Goal: Information Seeking & Learning: Learn about a topic

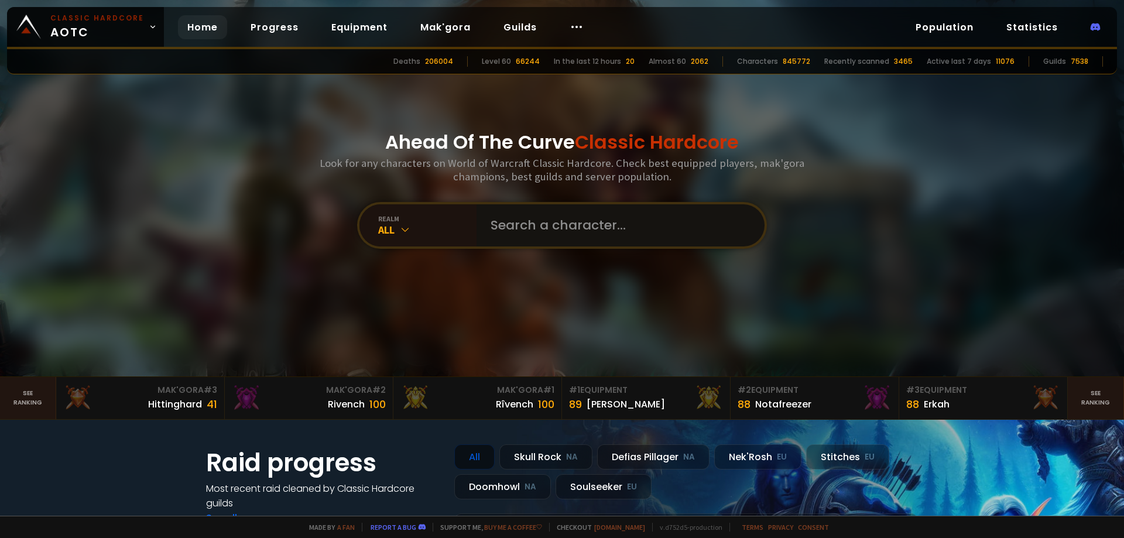
click at [566, 225] on input "text" at bounding box center [617, 225] width 267 height 42
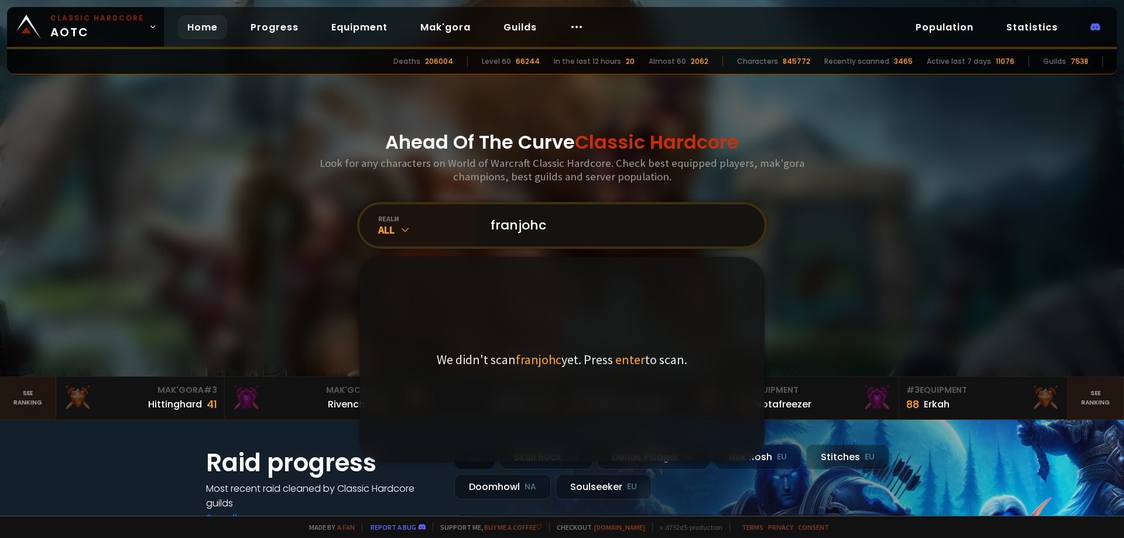
click at [494, 224] on input "franjohc" at bounding box center [617, 225] width 267 height 42
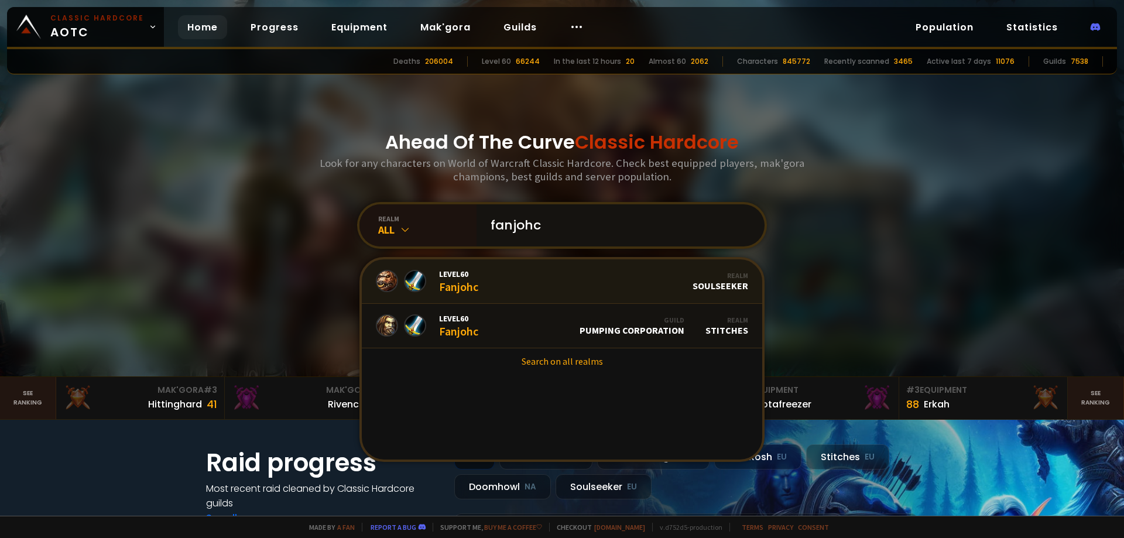
type input "fanjohc"
click at [622, 282] on link "Level 60 Fanjohc Realm Soulseeker" at bounding box center [562, 281] width 400 height 44
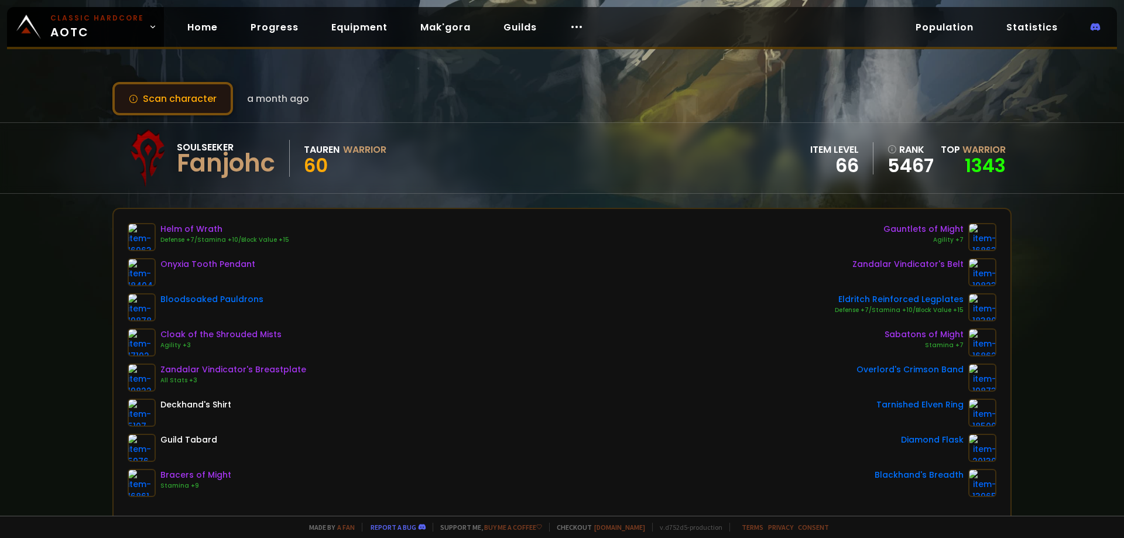
click at [181, 92] on button "Scan character" at bounding box center [172, 98] width 121 height 33
click at [328, 19] on link "Equipment" at bounding box center [359, 27] width 75 height 24
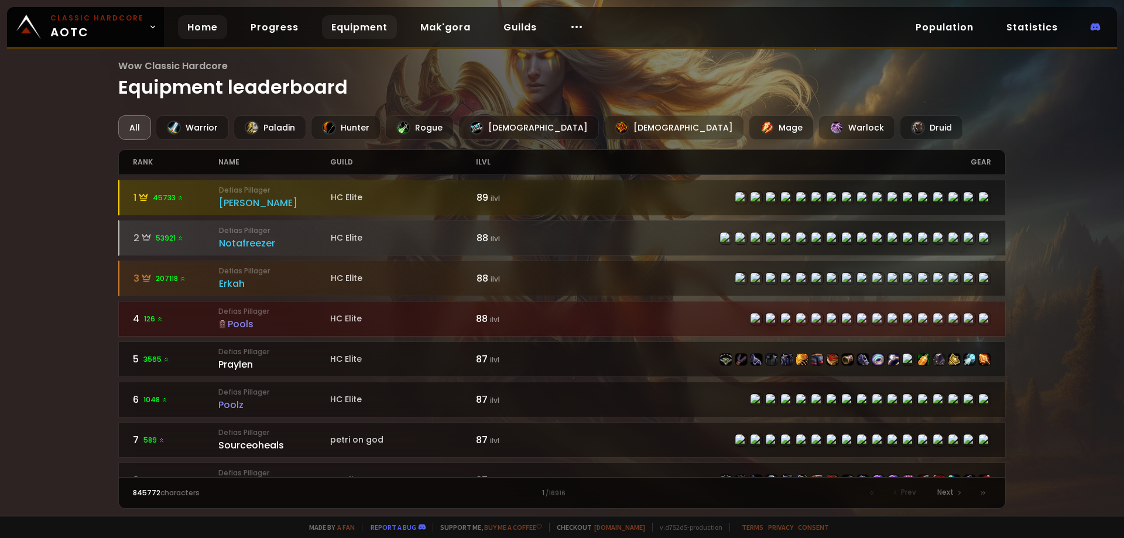
click at [191, 21] on link "Home" at bounding box center [202, 27] width 49 height 24
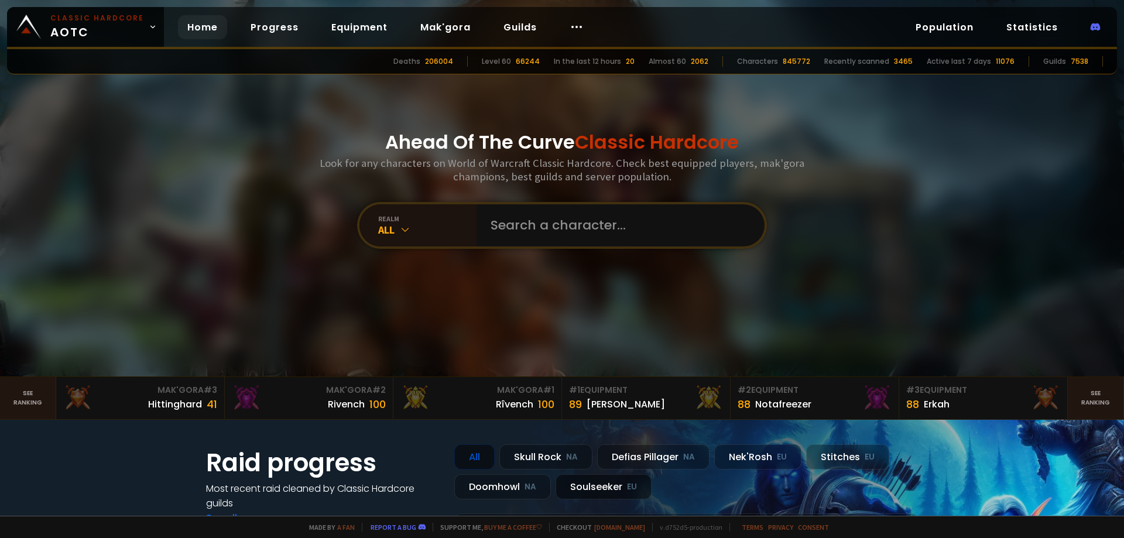
click at [588, 486] on div "Soulseeker EU" at bounding box center [604, 486] width 96 height 25
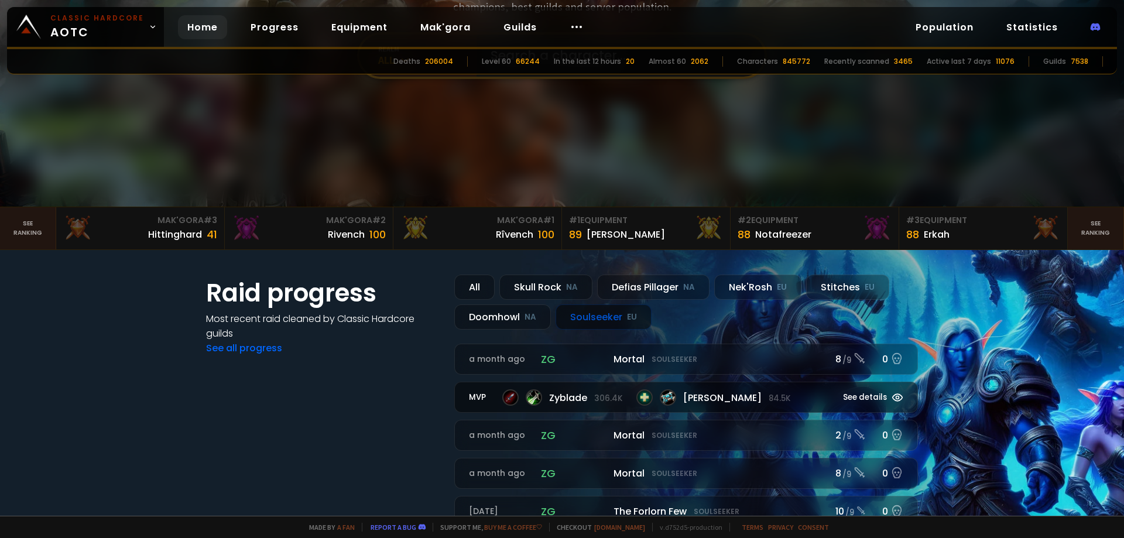
scroll to position [176, 0]
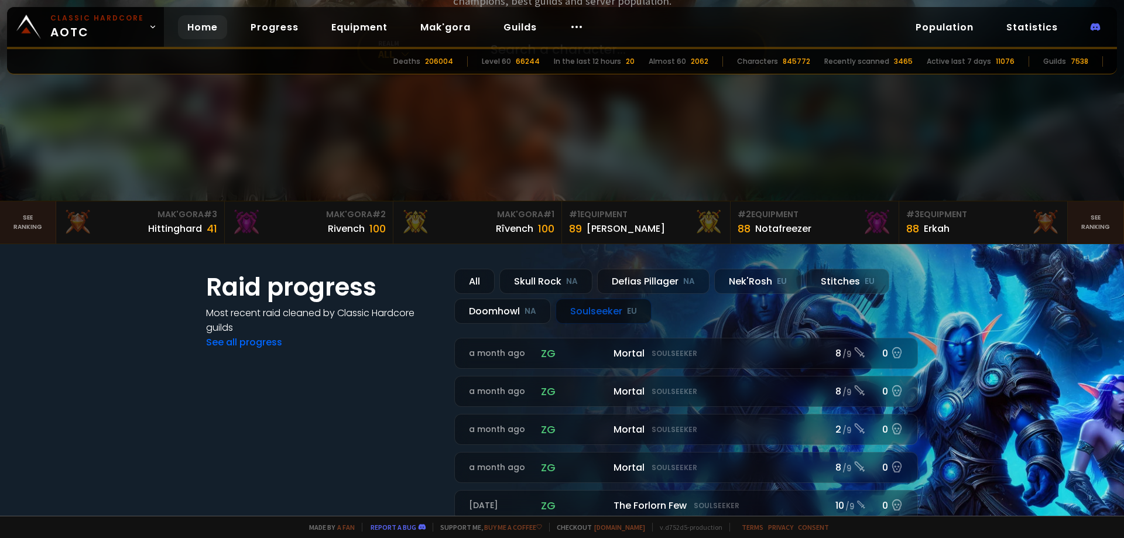
click at [593, 309] on div "Soulseeker EU" at bounding box center [604, 311] width 96 height 25
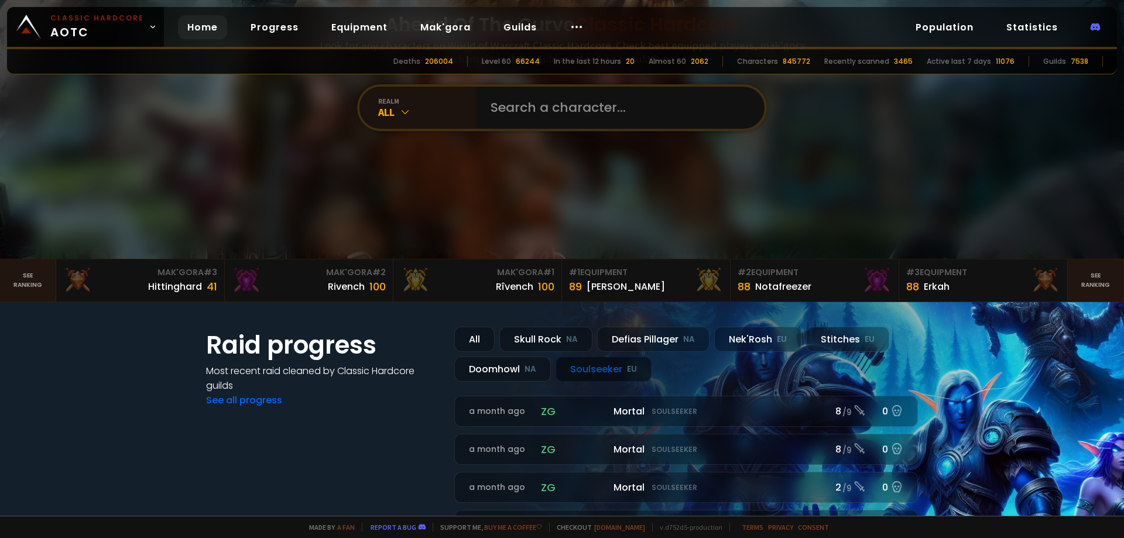
scroll to position [117, 0]
click at [518, 28] on link "Guilds" at bounding box center [520, 27] width 52 height 24
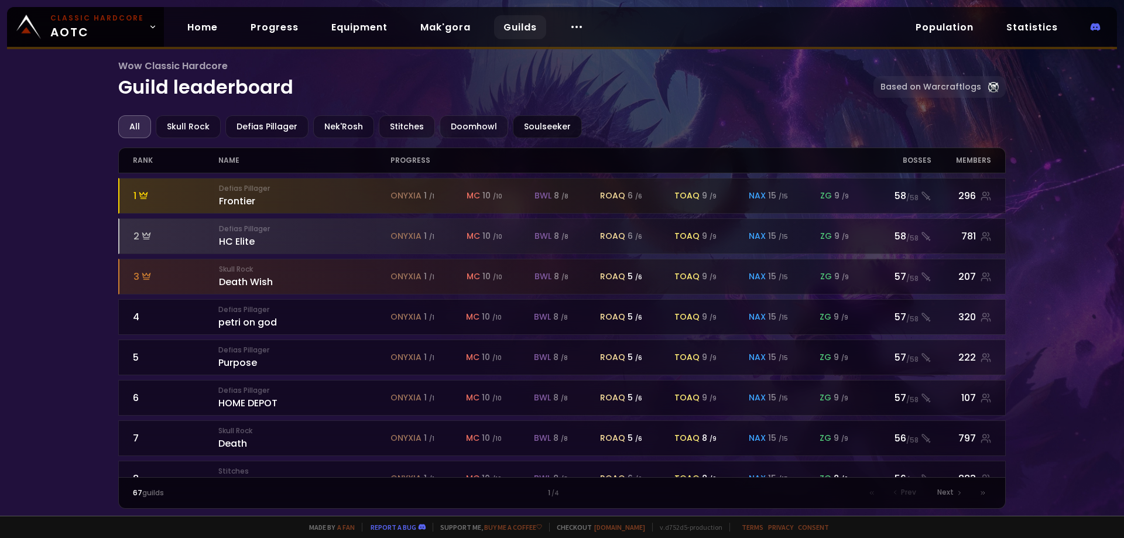
click at [547, 118] on div "Soulseeker" at bounding box center [547, 126] width 69 height 23
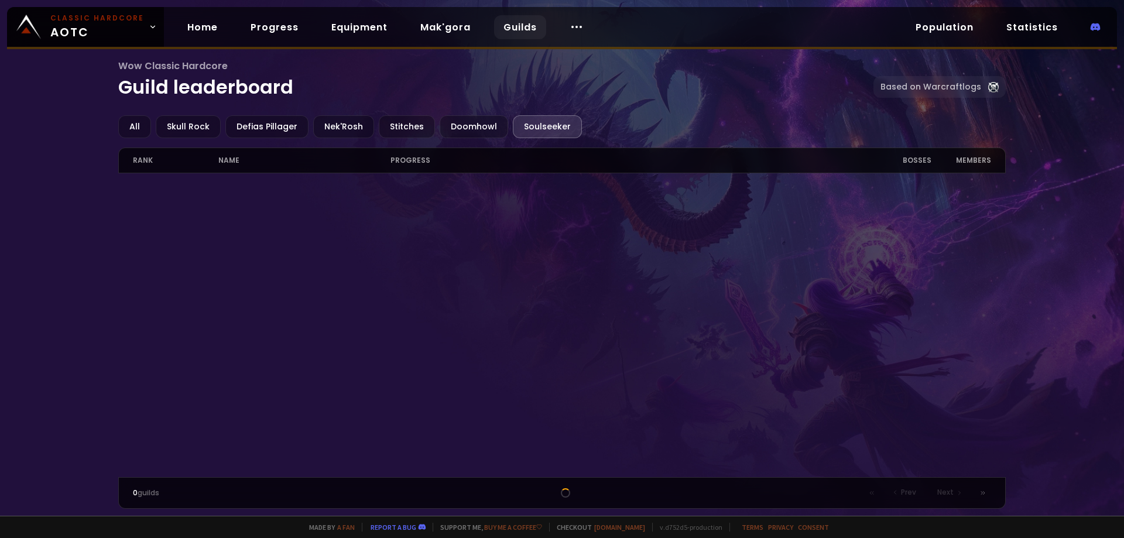
click at [546, 126] on div "Soulseeker" at bounding box center [547, 126] width 69 height 23
click at [193, 31] on link "Home" at bounding box center [202, 27] width 49 height 24
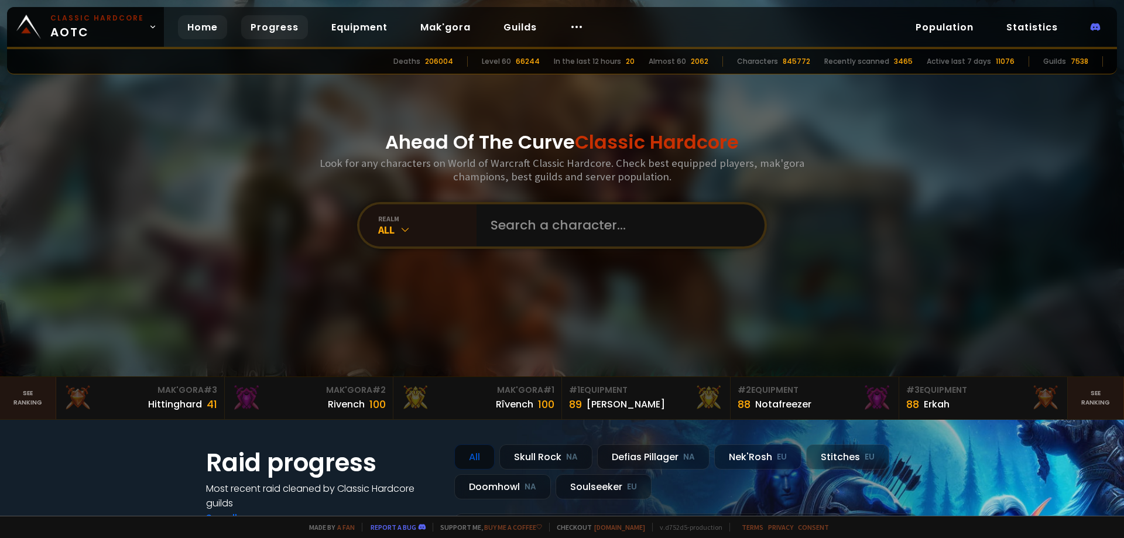
click at [275, 29] on link "Progress" at bounding box center [274, 27] width 67 height 24
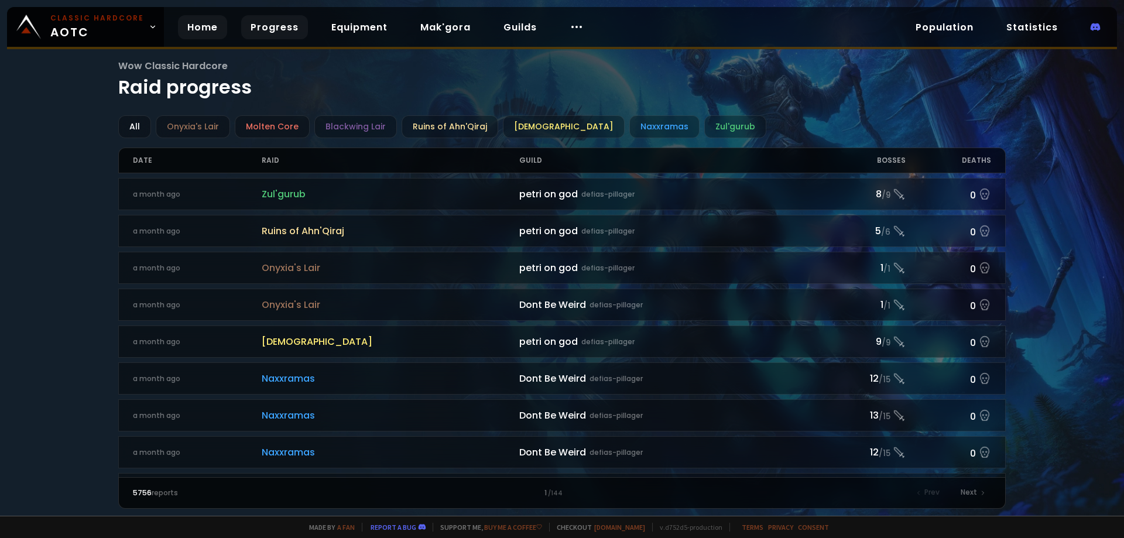
click at [218, 25] on link "Home" at bounding box center [202, 27] width 49 height 24
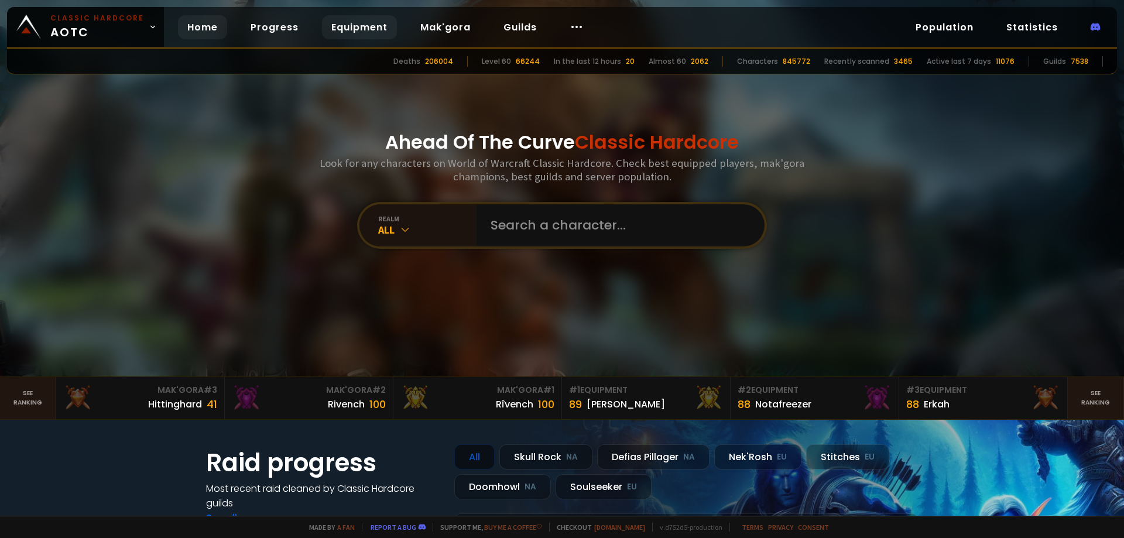
click at [379, 28] on link "Equipment" at bounding box center [359, 27] width 75 height 24
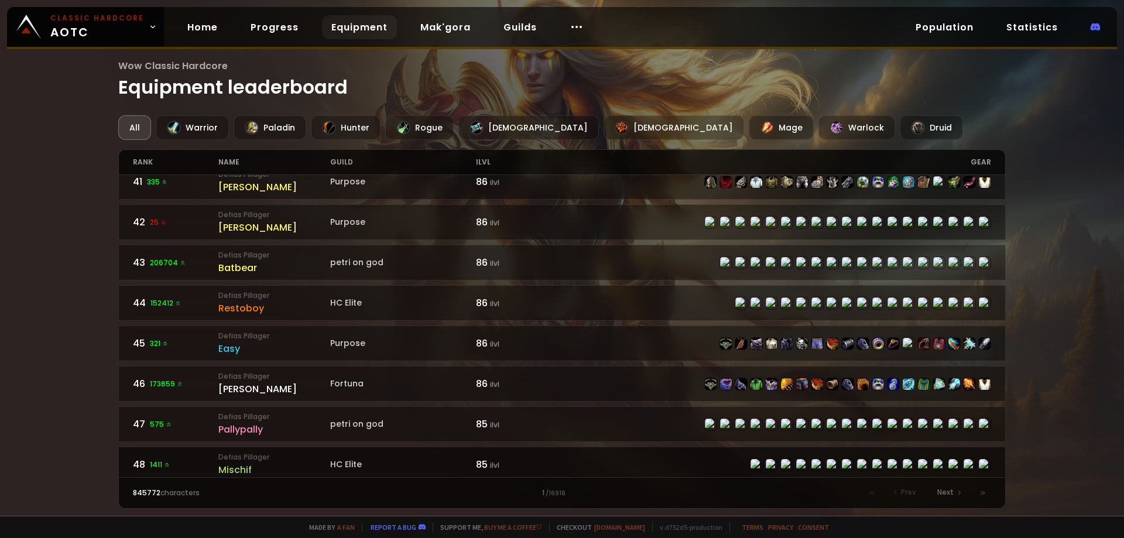
scroll to position [1722, 0]
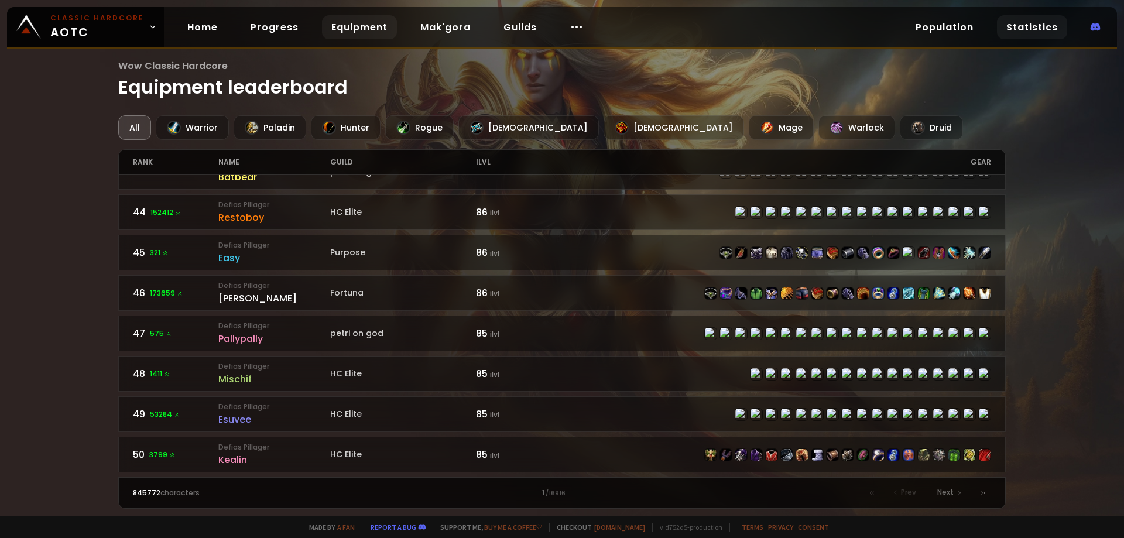
click at [1012, 26] on link "Statistics" at bounding box center [1032, 27] width 70 height 24
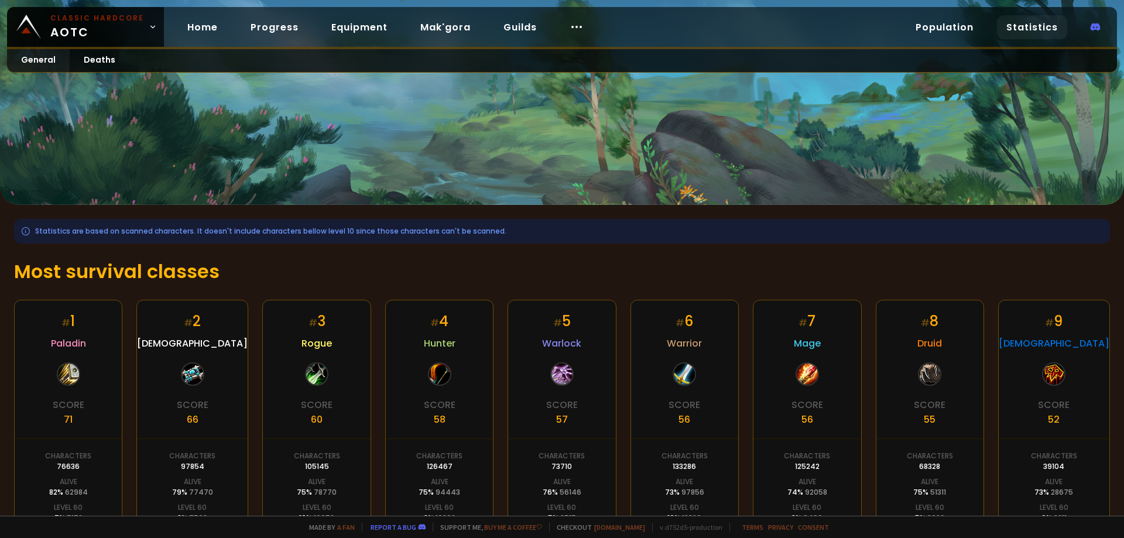
click at [989, 22] on div "Population Statistics" at bounding box center [1008, 27] width 218 height 24
click at [975, 25] on link "Population" at bounding box center [944, 27] width 77 height 24
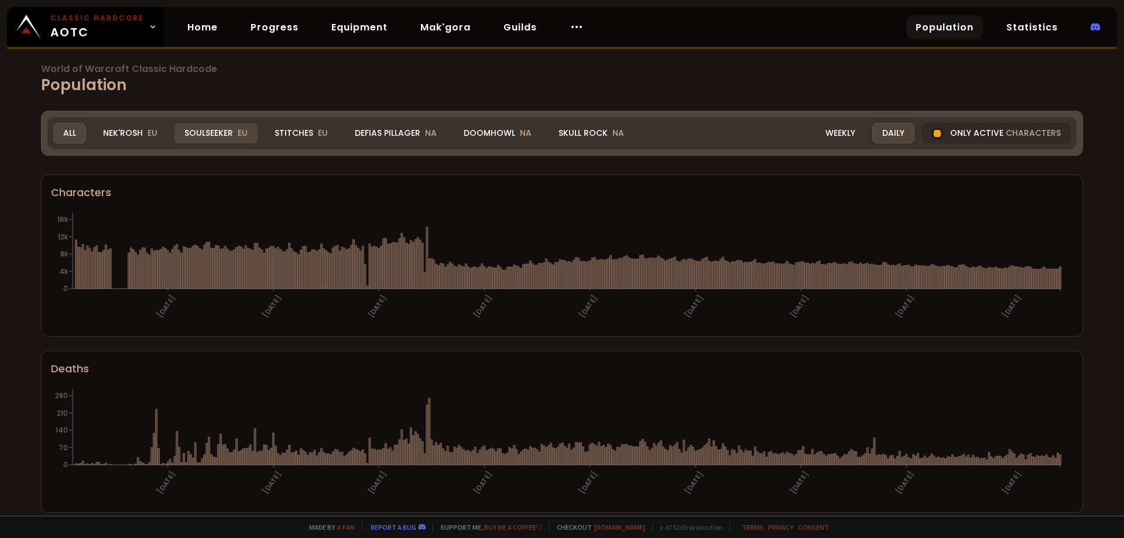
click at [229, 133] on div "Soulseeker EU" at bounding box center [215, 133] width 83 height 20
click at [228, 132] on div "Soulseeker EU" at bounding box center [215, 133] width 83 height 20
click at [352, 22] on link "Equipment" at bounding box center [359, 27] width 75 height 24
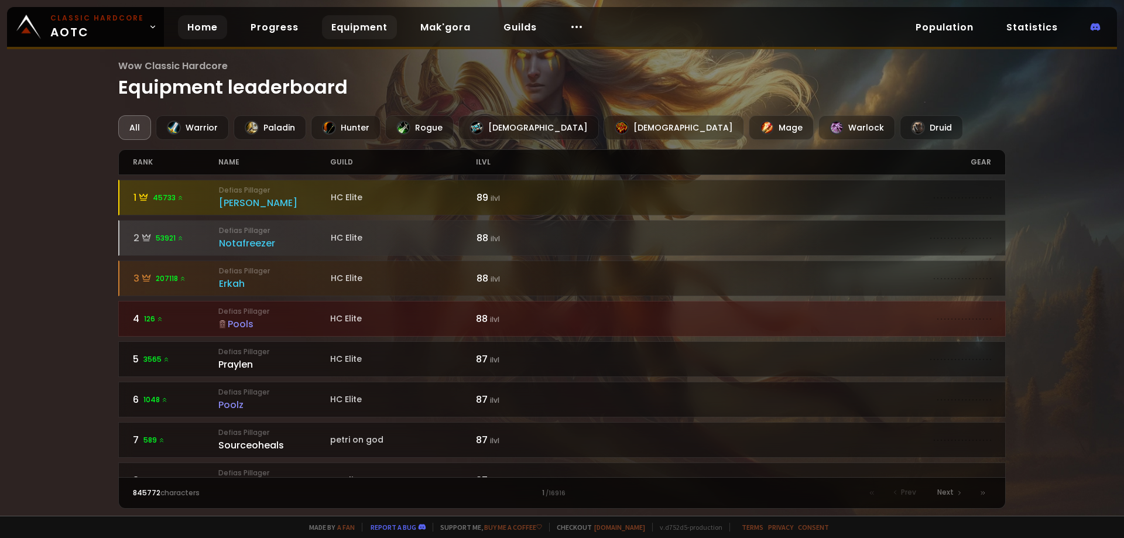
click at [211, 20] on link "Home" at bounding box center [202, 27] width 49 height 24
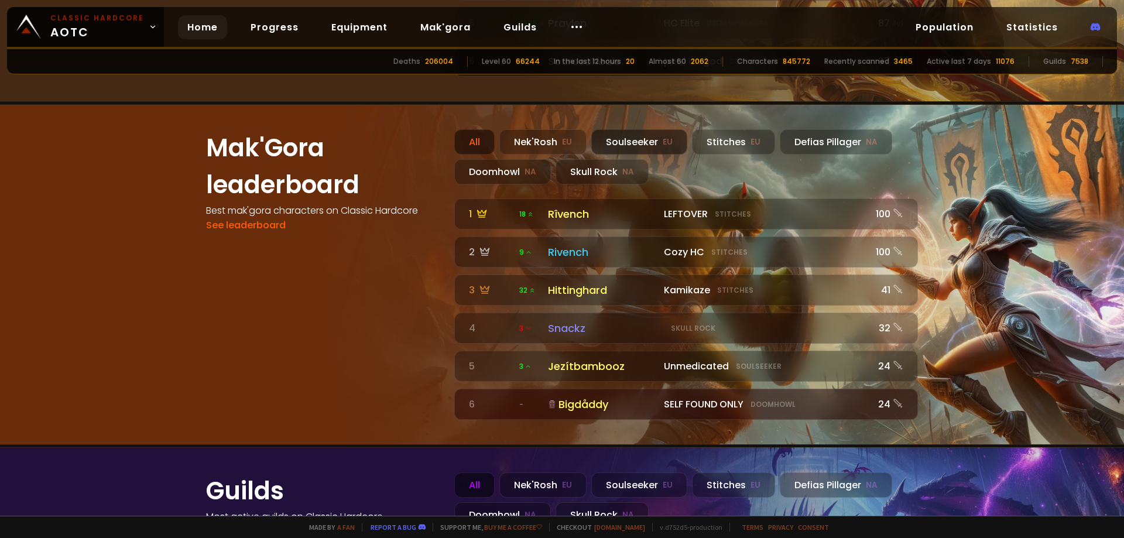
scroll to position [1054, 0]
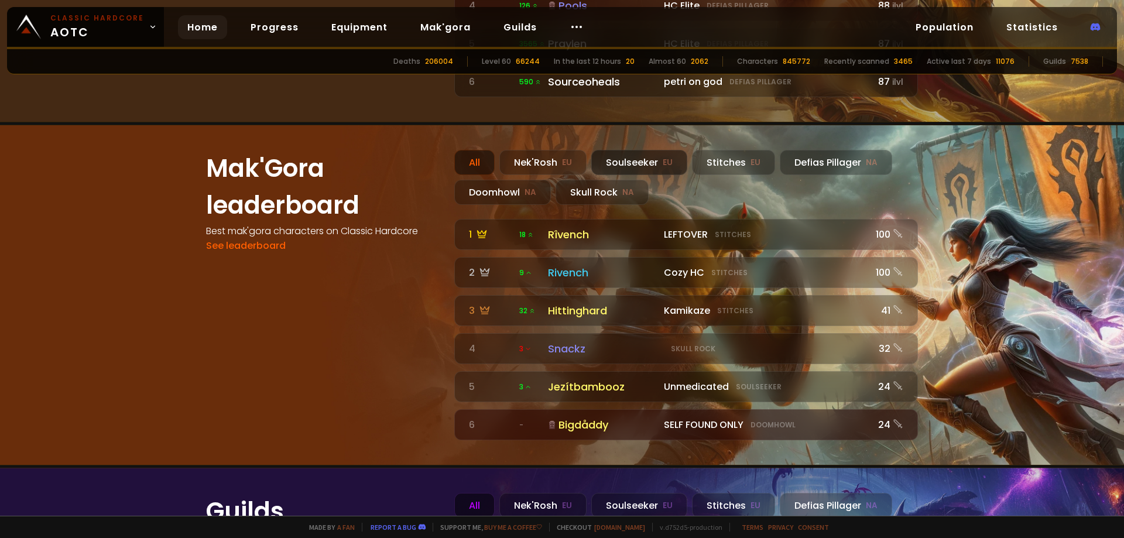
click at [654, 150] on div "Soulseeker EU" at bounding box center [639, 162] width 96 height 25
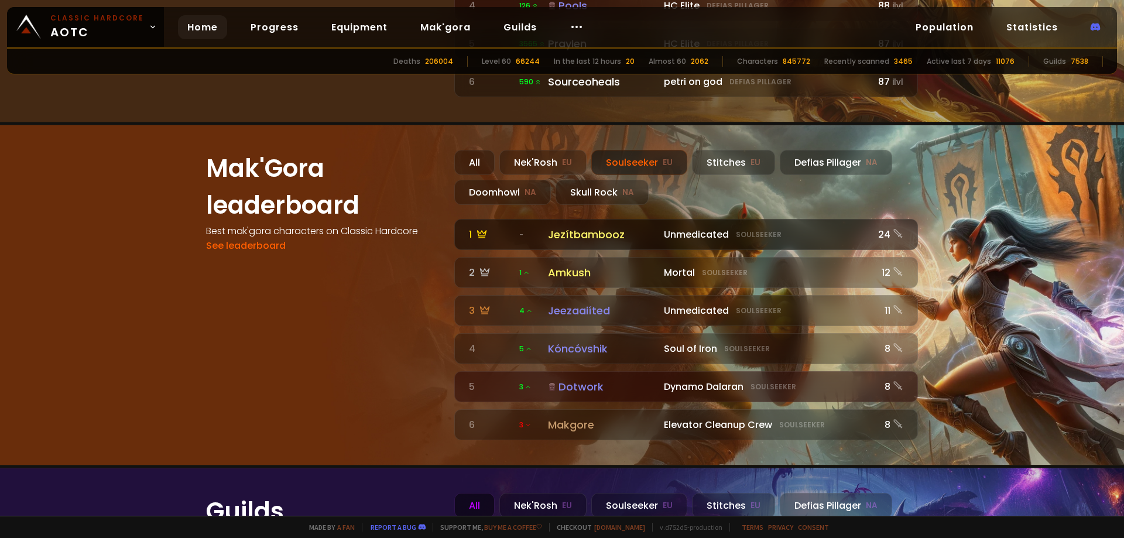
click at [575, 227] on div "Jezítbambooz" at bounding box center [602, 235] width 109 height 16
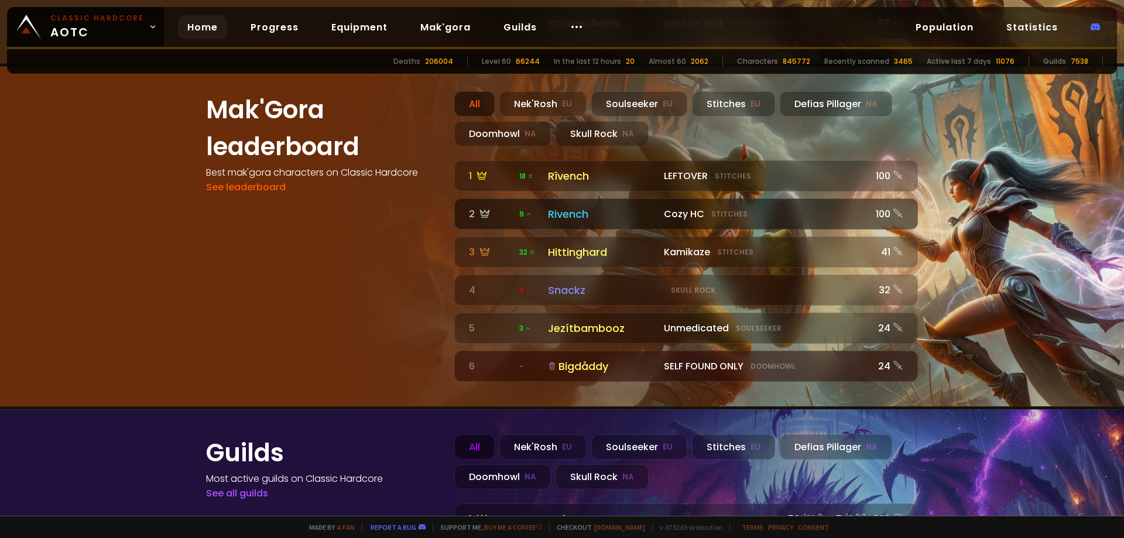
scroll to position [995, 0]
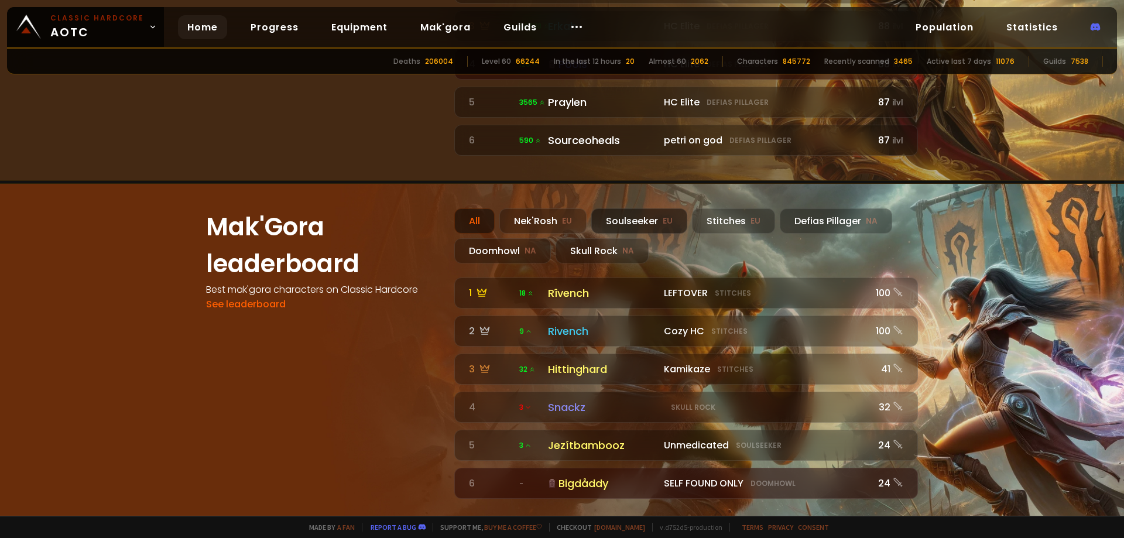
click at [633, 208] on div "Soulseeker EU" at bounding box center [639, 220] width 96 height 25
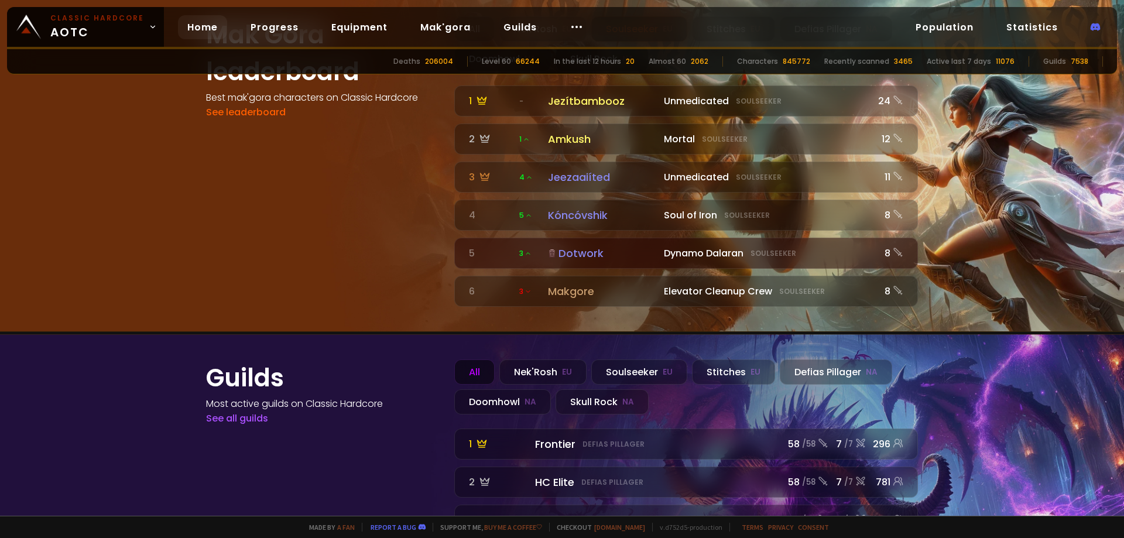
scroll to position [1288, 0]
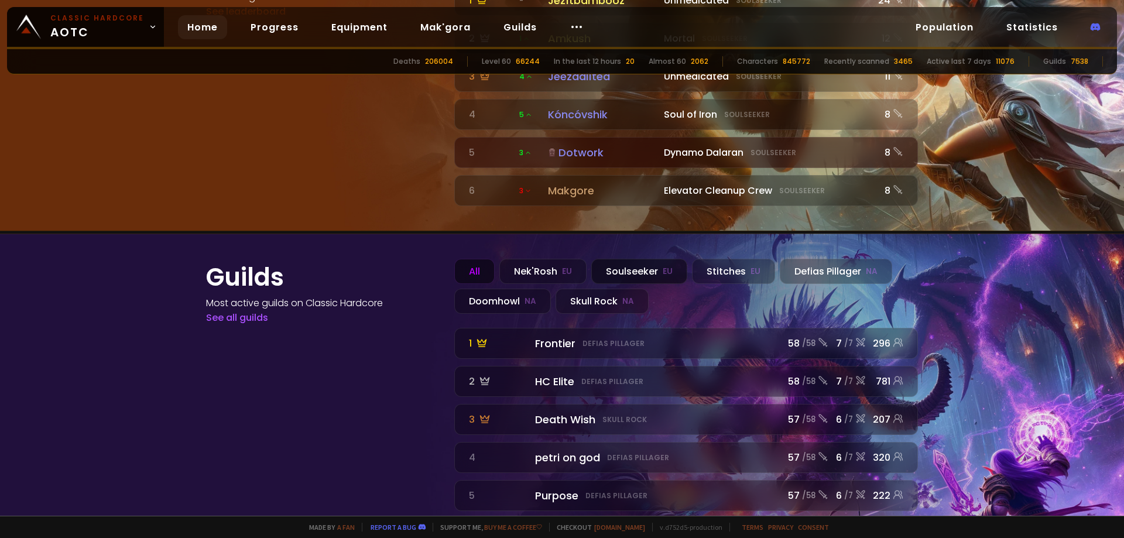
click at [640, 259] on div "Soulseeker EU" at bounding box center [639, 271] width 96 height 25
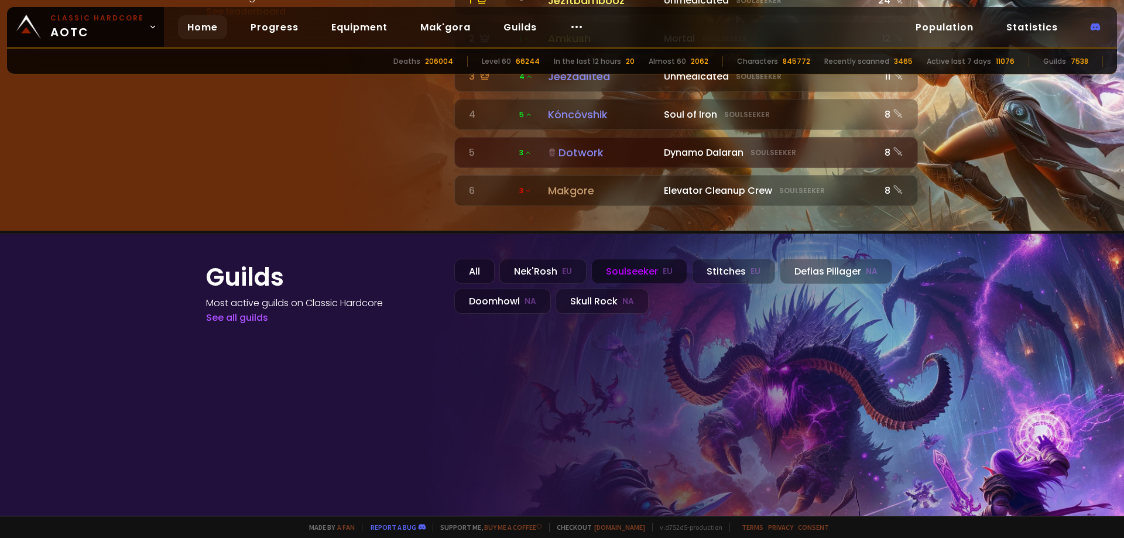
click at [640, 259] on div "Soulseeker EU" at bounding box center [639, 271] width 96 height 25
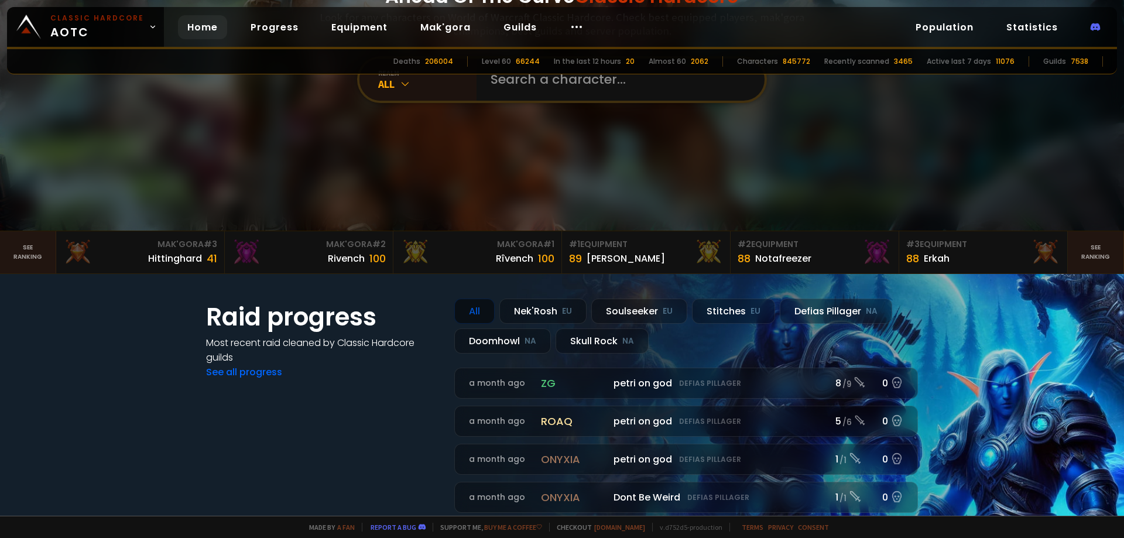
scroll to position [125, 0]
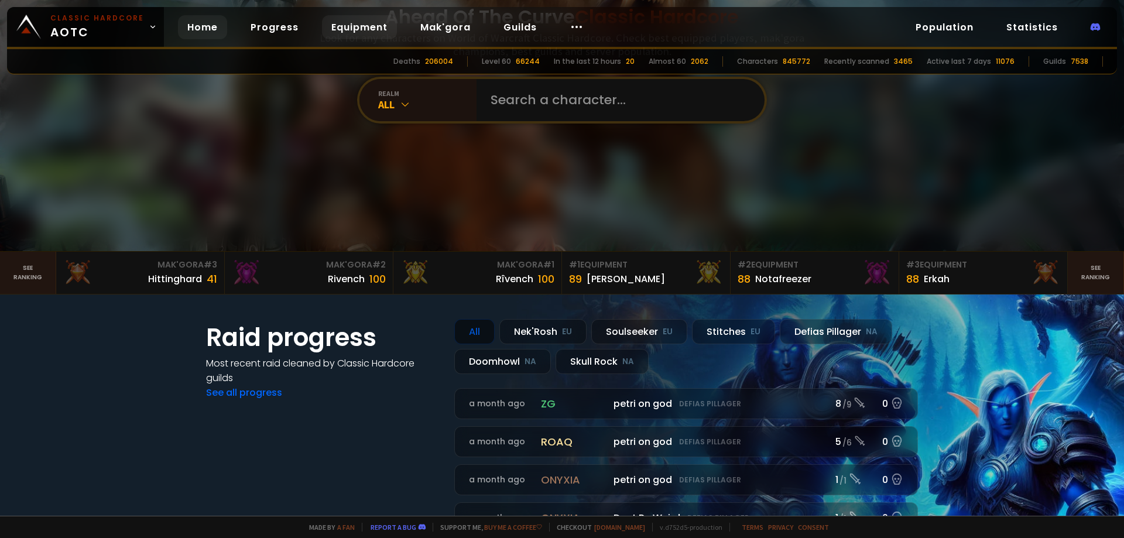
click at [326, 20] on link "Equipment" at bounding box center [359, 27] width 75 height 24
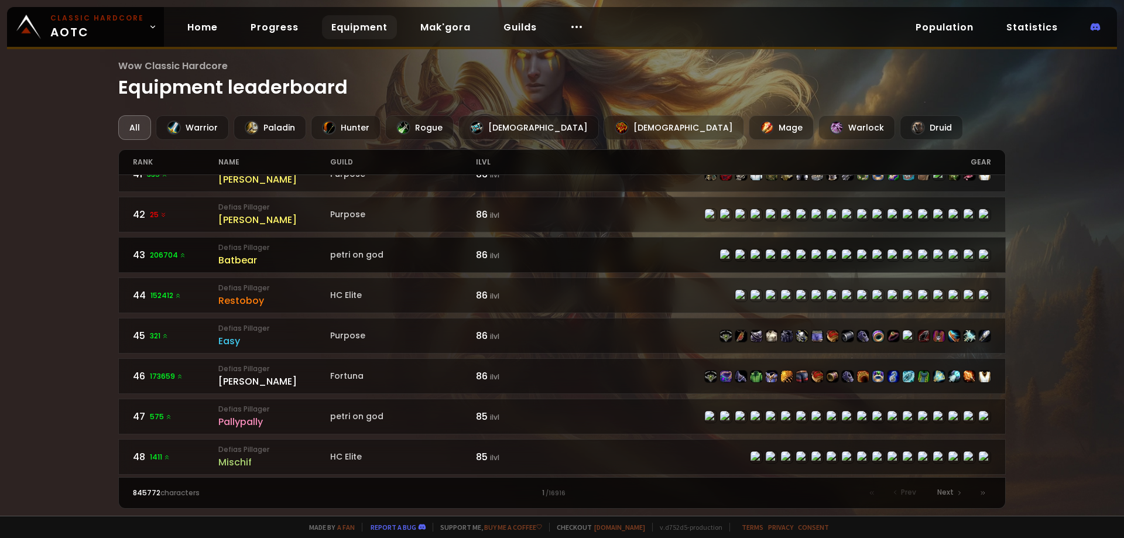
scroll to position [1722, 0]
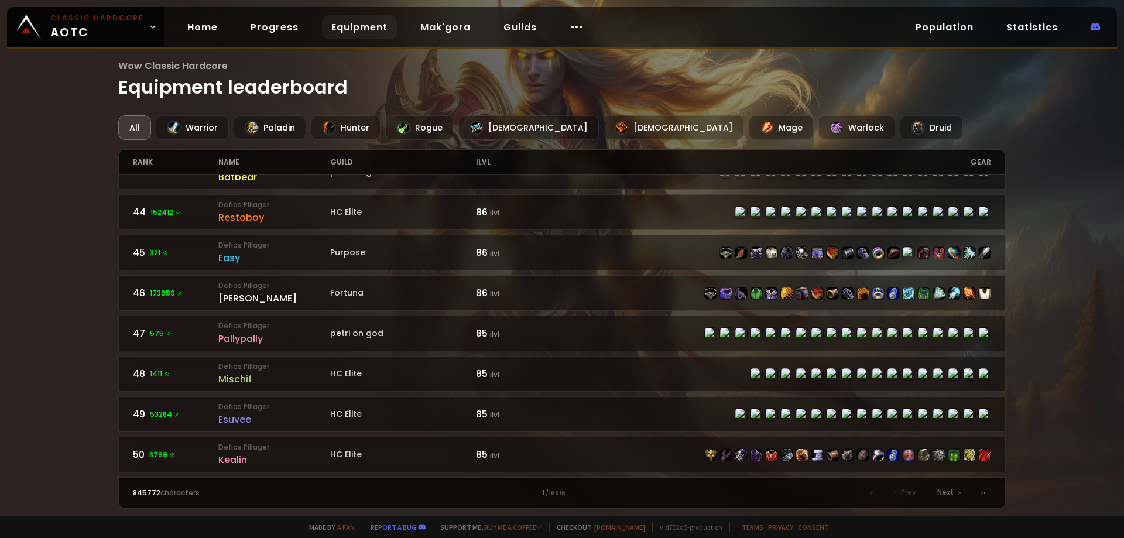
click at [140, 122] on div "All" at bounding box center [134, 127] width 33 height 25
click at [1095, 35] on link at bounding box center [1095, 27] width 29 height 24
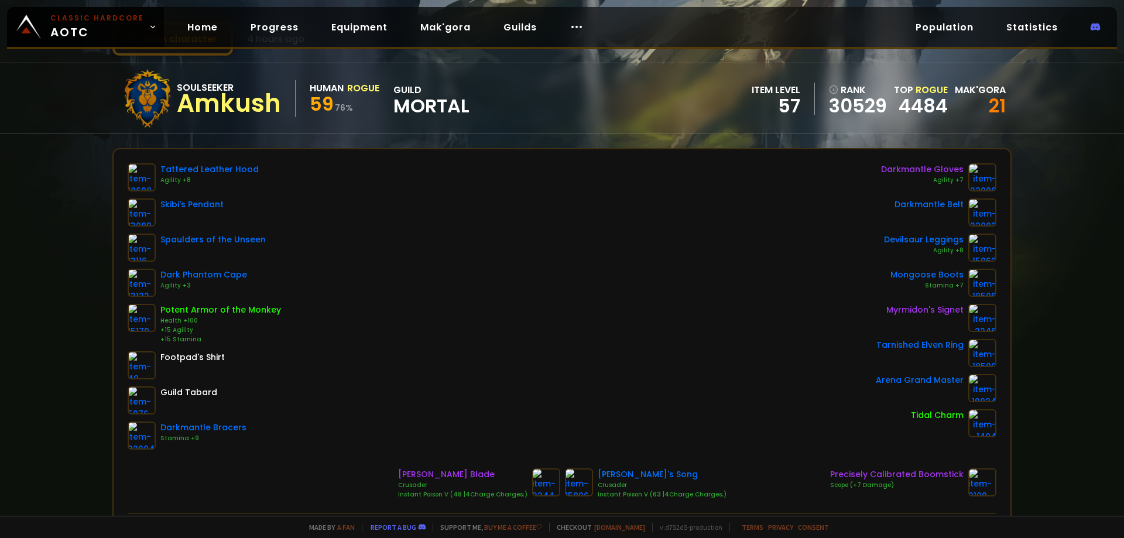
scroll to position [117, 0]
